Goal: Information Seeking & Learning: Learn about a topic

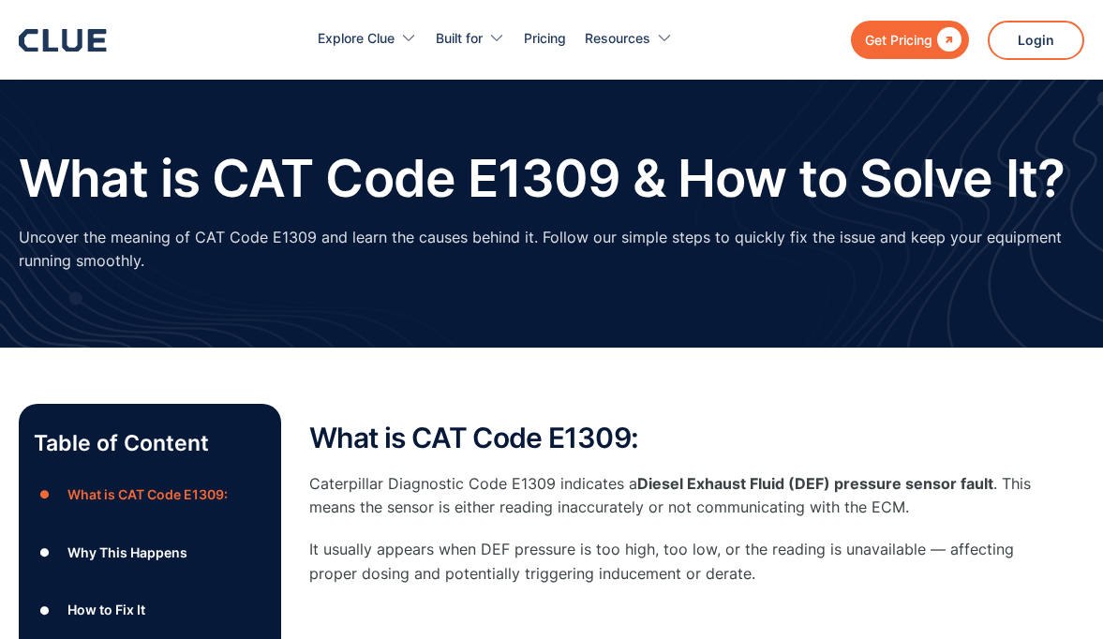
click at [122, 598] on div "How to Fix It" at bounding box center [107, 609] width 78 height 23
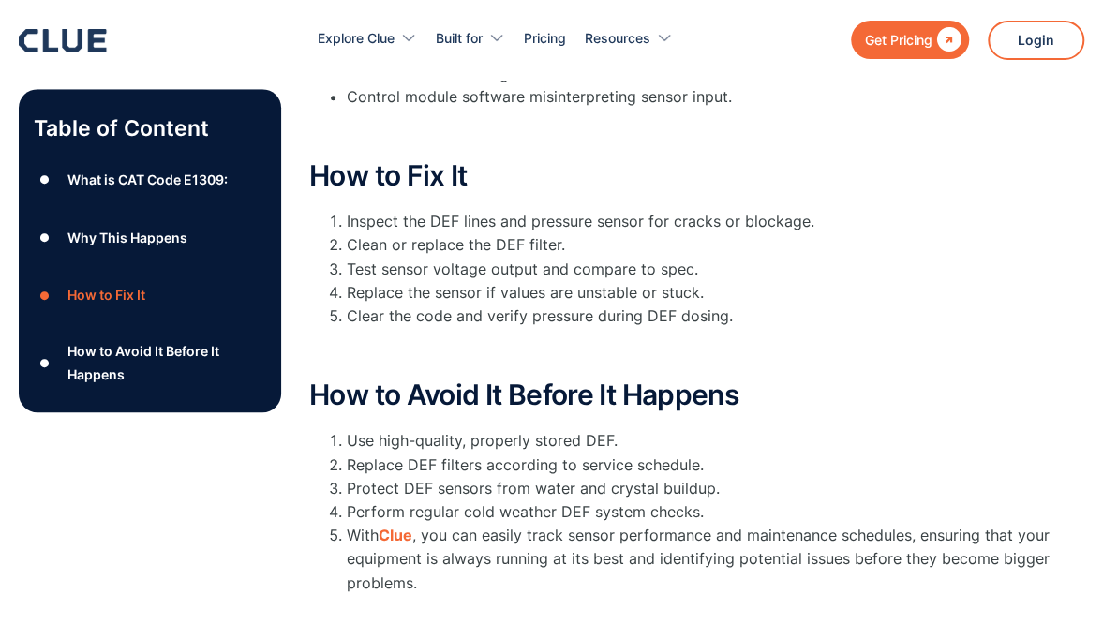
scroll to position [746, 0]
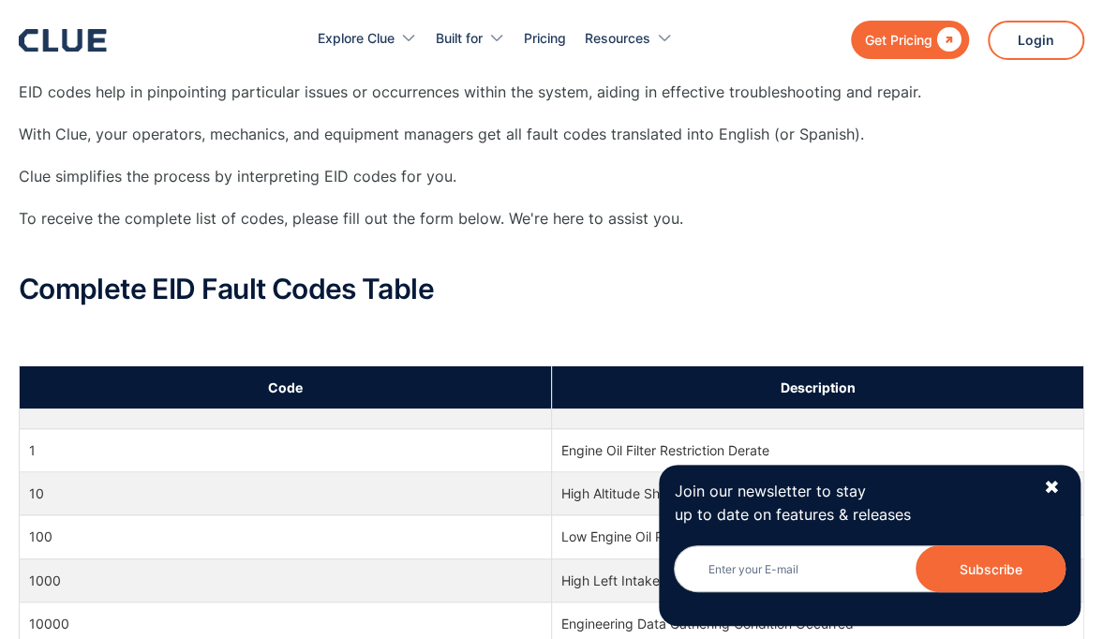
scroll to position [475, 0]
